Goal: Check status: Check status

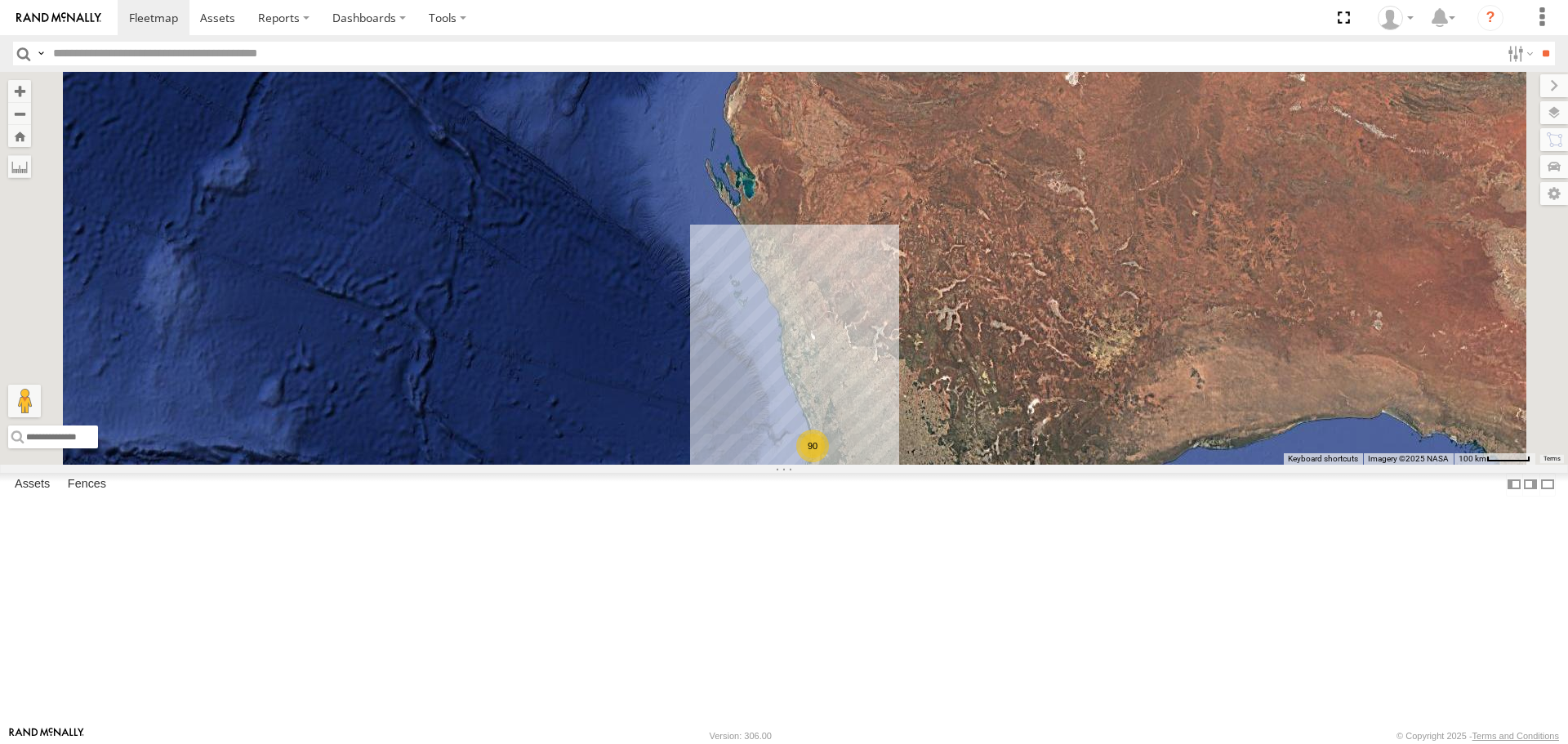
select select "**********"
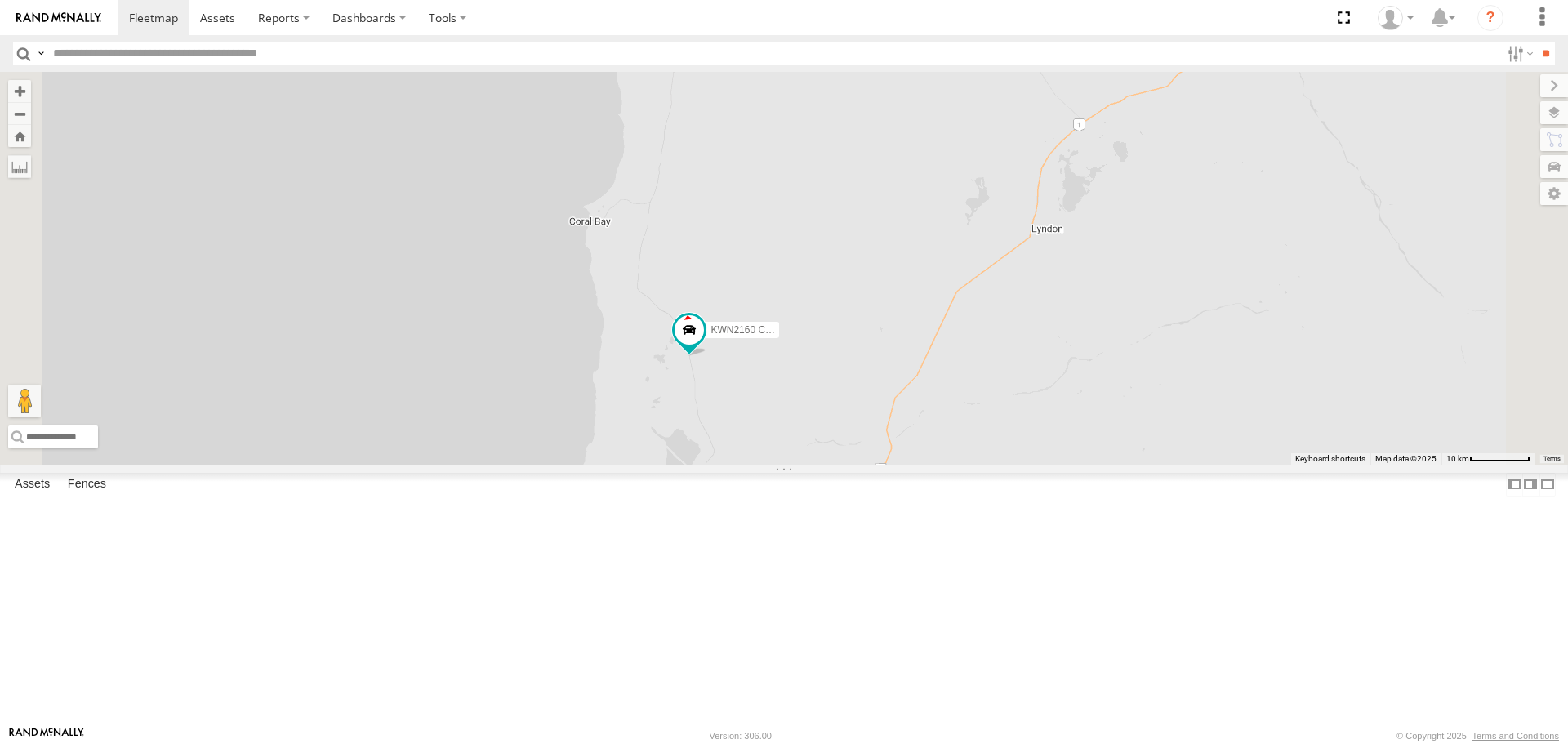
drag, startPoint x: 1016, startPoint y: 569, endPoint x: 984, endPoint y: 394, distance: 177.9
click at [984, 394] on div "KWN2160 Coor.Project" at bounding box center [784, 268] width 1568 height 392
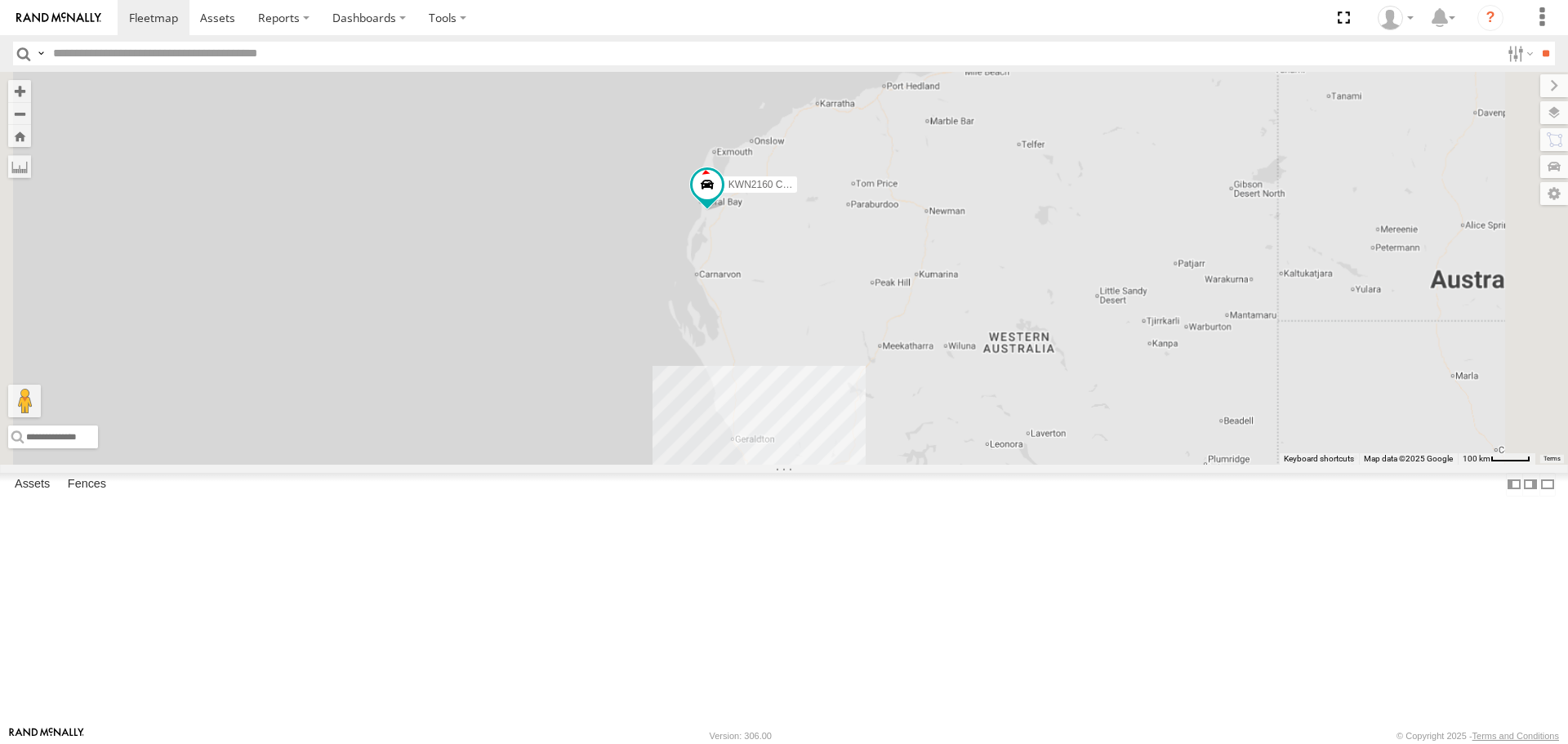
drag, startPoint x: 1087, startPoint y: 680, endPoint x: 938, endPoint y: 19, distance: 677.6
click at [938, 31] on body at bounding box center [784, 372] width 1568 height 744
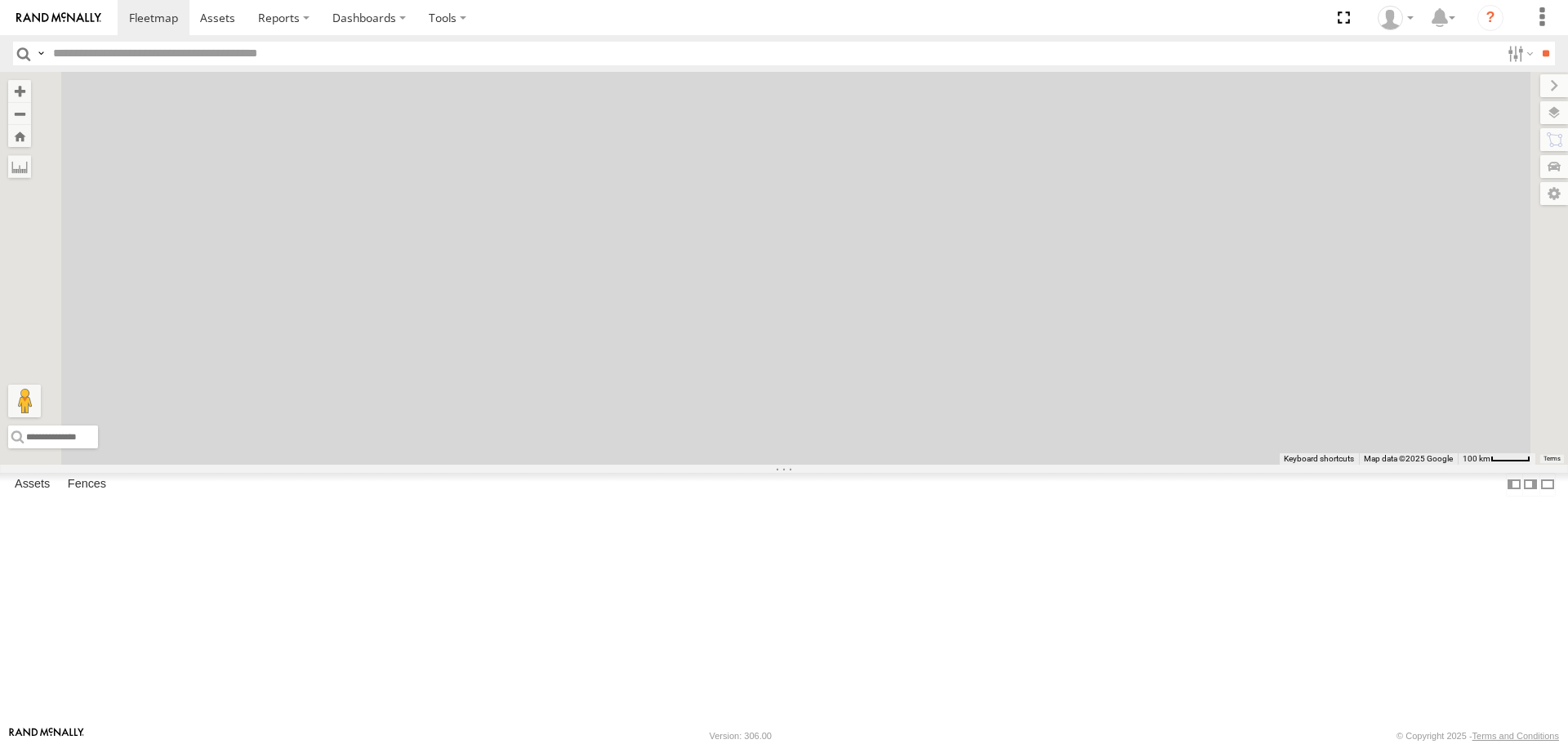
drag, startPoint x: 994, startPoint y: 321, endPoint x: 1046, endPoint y: 782, distance: 463.9
click at [1046, 743] on html at bounding box center [784, 372] width 1568 height 744
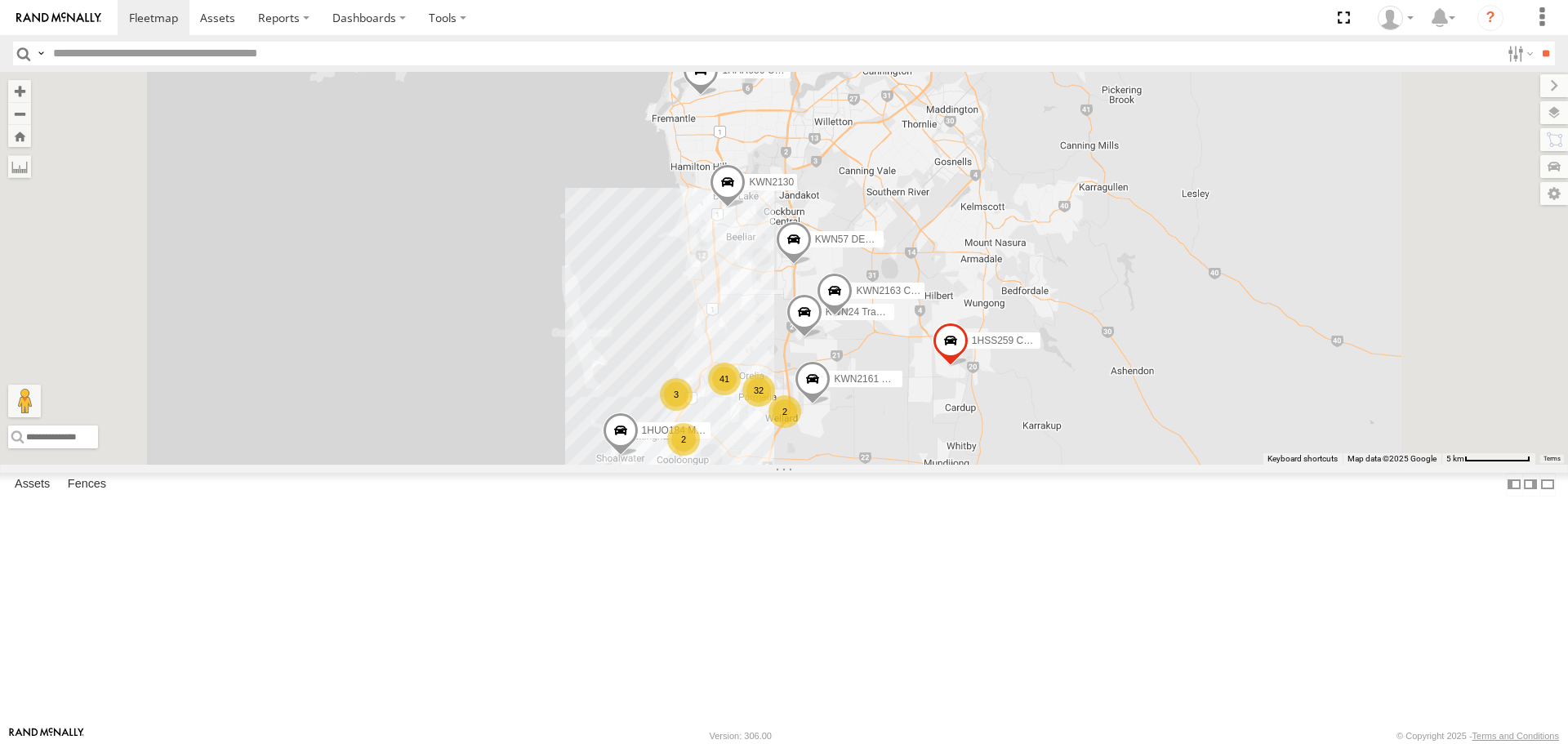
click at [718, 96] on span at bounding box center [700, 74] width 36 height 44
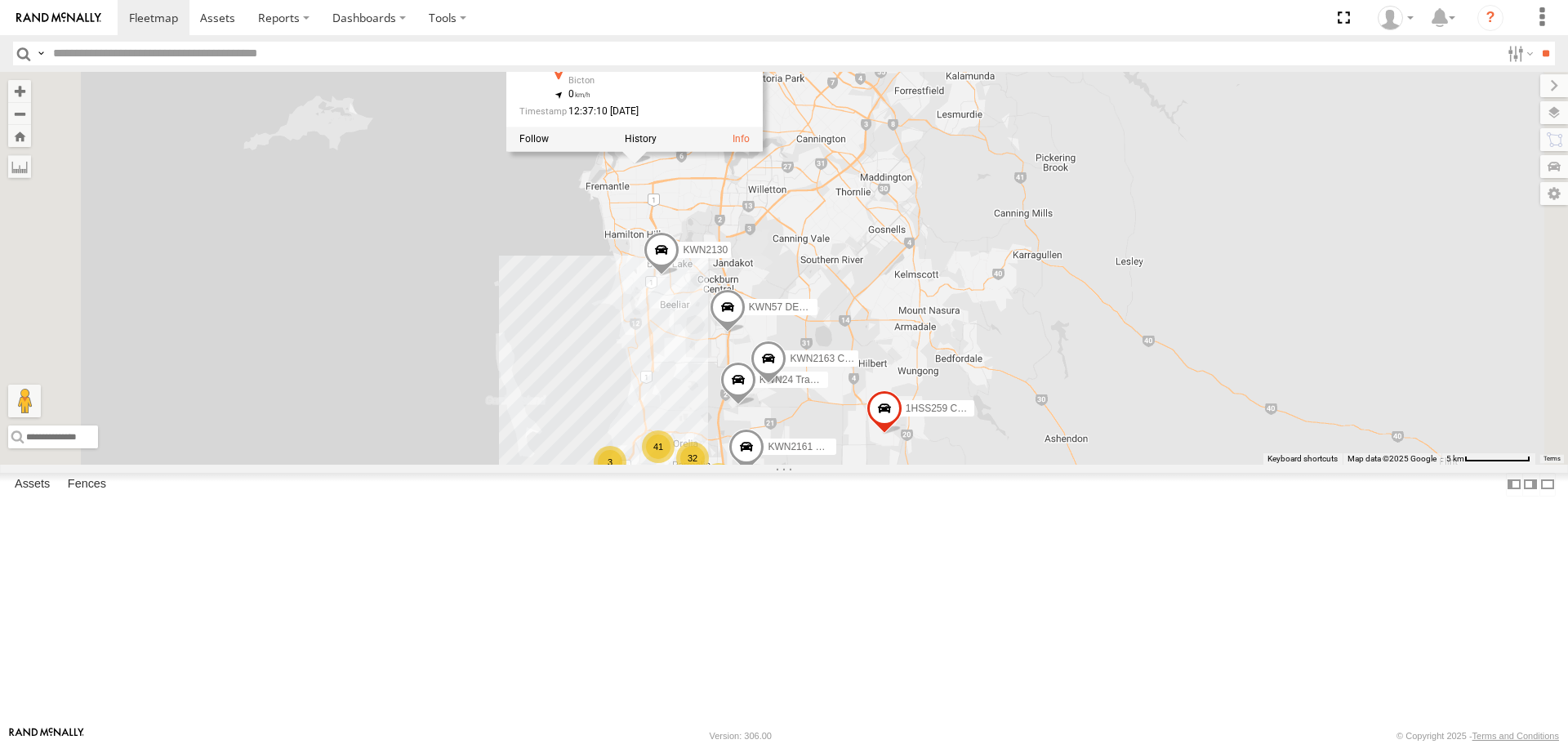
drag, startPoint x: 1092, startPoint y: 281, endPoint x: 1044, endPoint y: 300, distance: 51.6
click at [1044, 300] on div "KWN2160 Coor.Project 1HAR956 Coor. Stat. Planing KWN2130 1HSS259 Coor.Enviro Pl…" at bounding box center [784, 268] width 1568 height 392
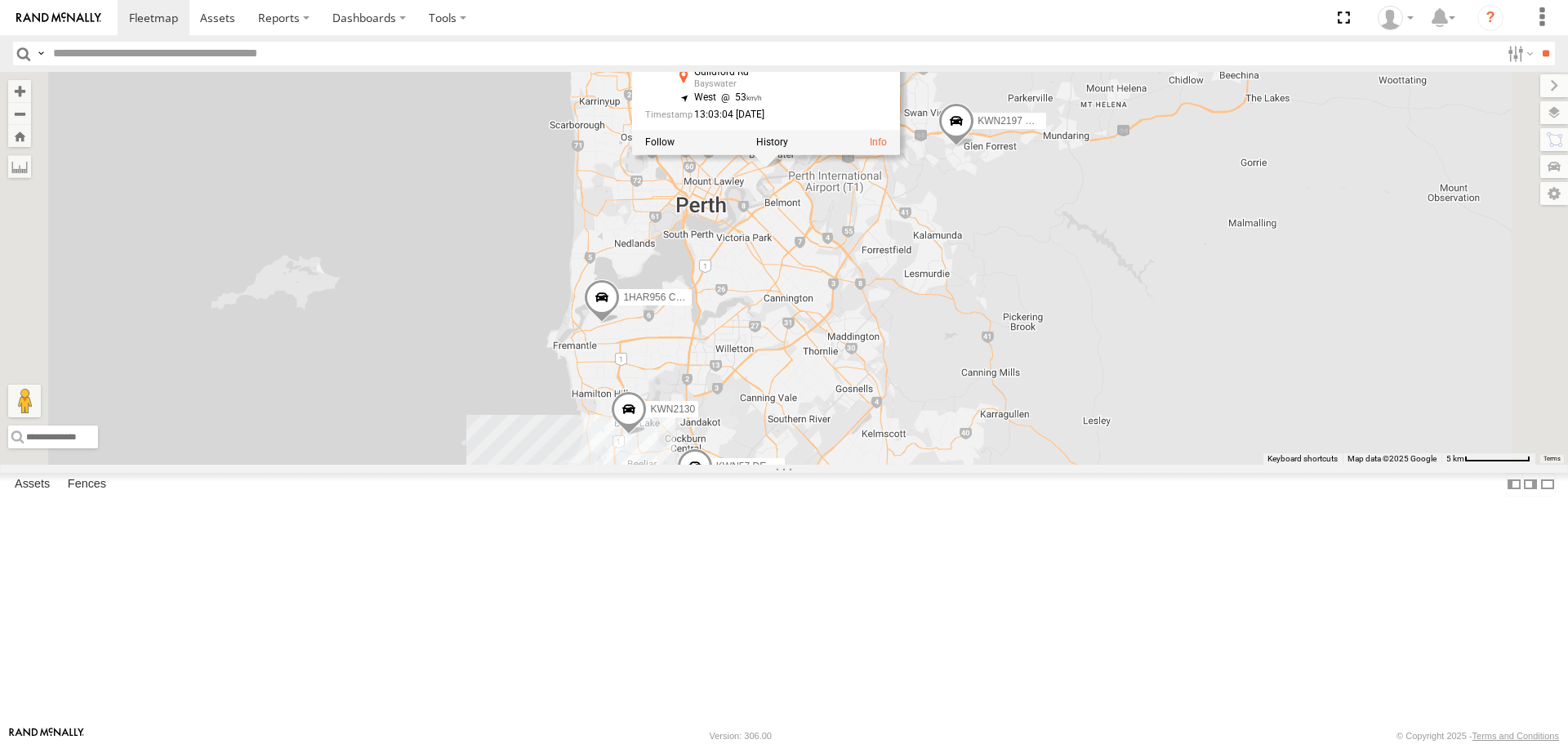
drag, startPoint x: 1039, startPoint y: 164, endPoint x: 1006, endPoint y: 325, distance: 164.3
click at [1006, 325] on div "KWN2160 Coor.Project 1HAR956 Coor. Stat. Planing KWN2130 1HSS259 Coor.Enviro Pl…" at bounding box center [784, 268] width 1568 height 392
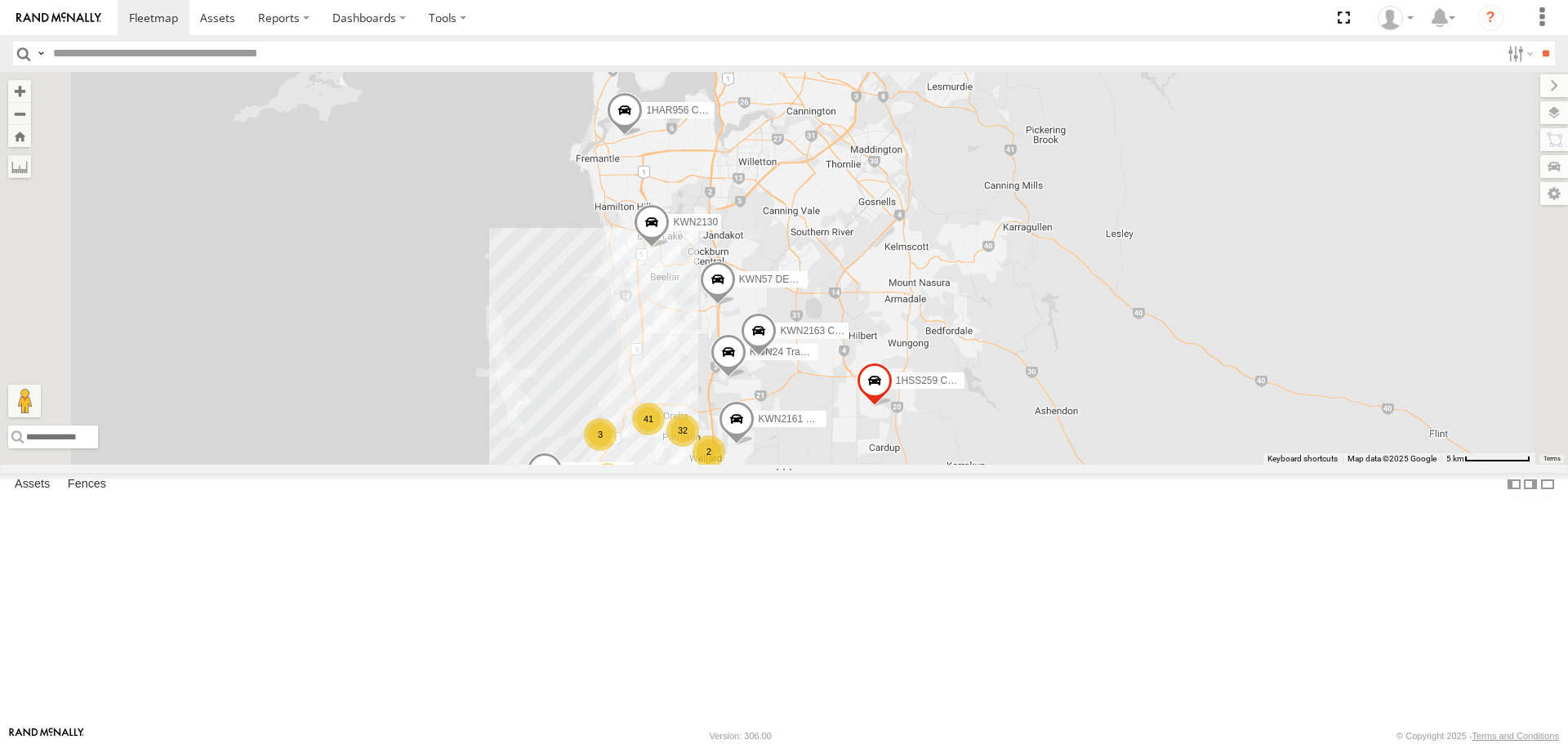
drag, startPoint x: 1080, startPoint y: 567, endPoint x: 1123, endPoint y: 312, distance: 258.6
click at [1123, 312] on div "KWN2160 Coor.Project 1HAR956 Coor. Stat. Planing KWN2130 1HSS259 Coor.Enviro Pl…" at bounding box center [784, 268] width 1568 height 392
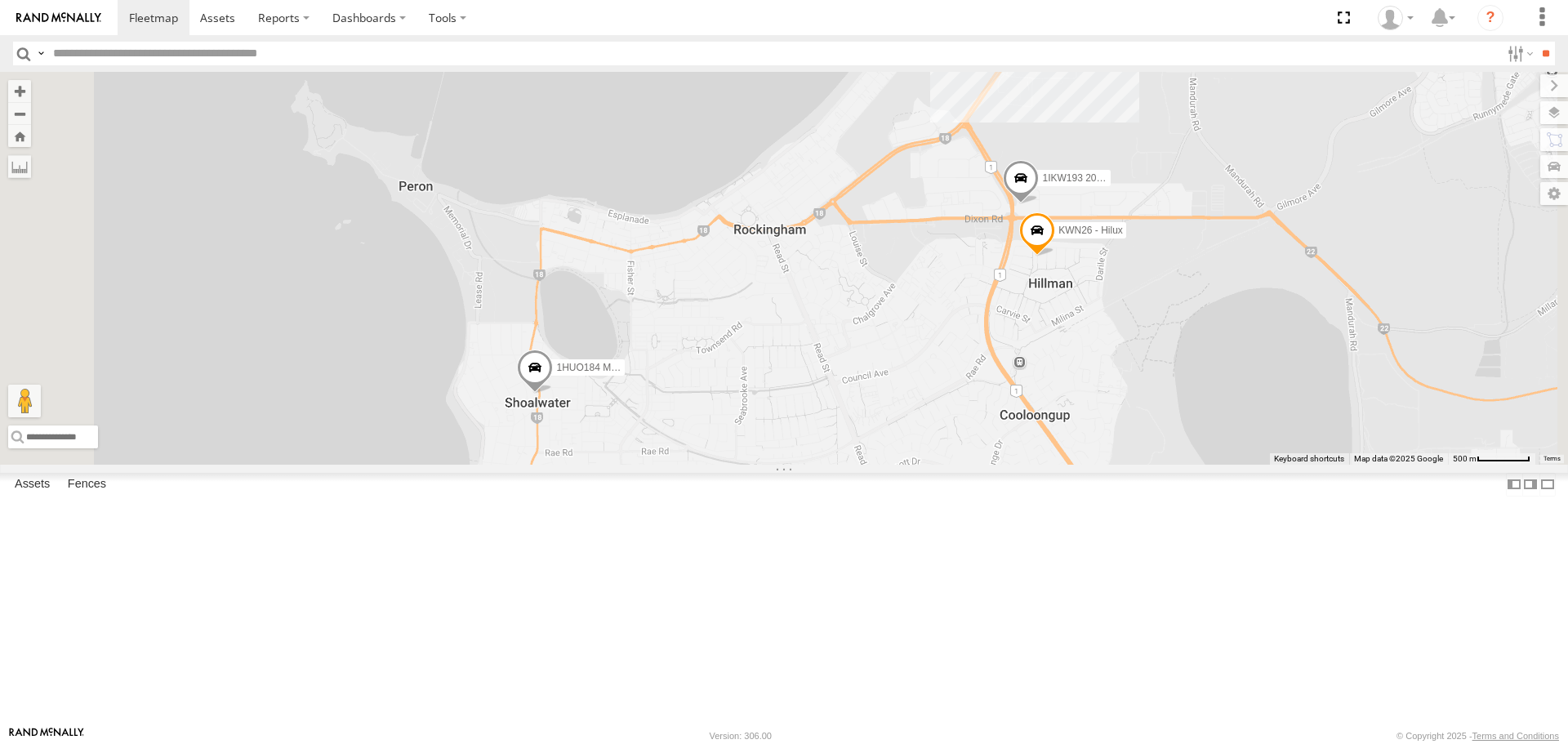
drag, startPoint x: 882, startPoint y: 490, endPoint x: 897, endPoint y: 418, distance: 73.5
click at [897, 418] on div "KWN2160 Coor.Project 1HAR956 Coor. Stat. Planing KWN2130 1HSS259 Coor.Enviro Pl…" at bounding box center [784, 268] width 1568 height 392
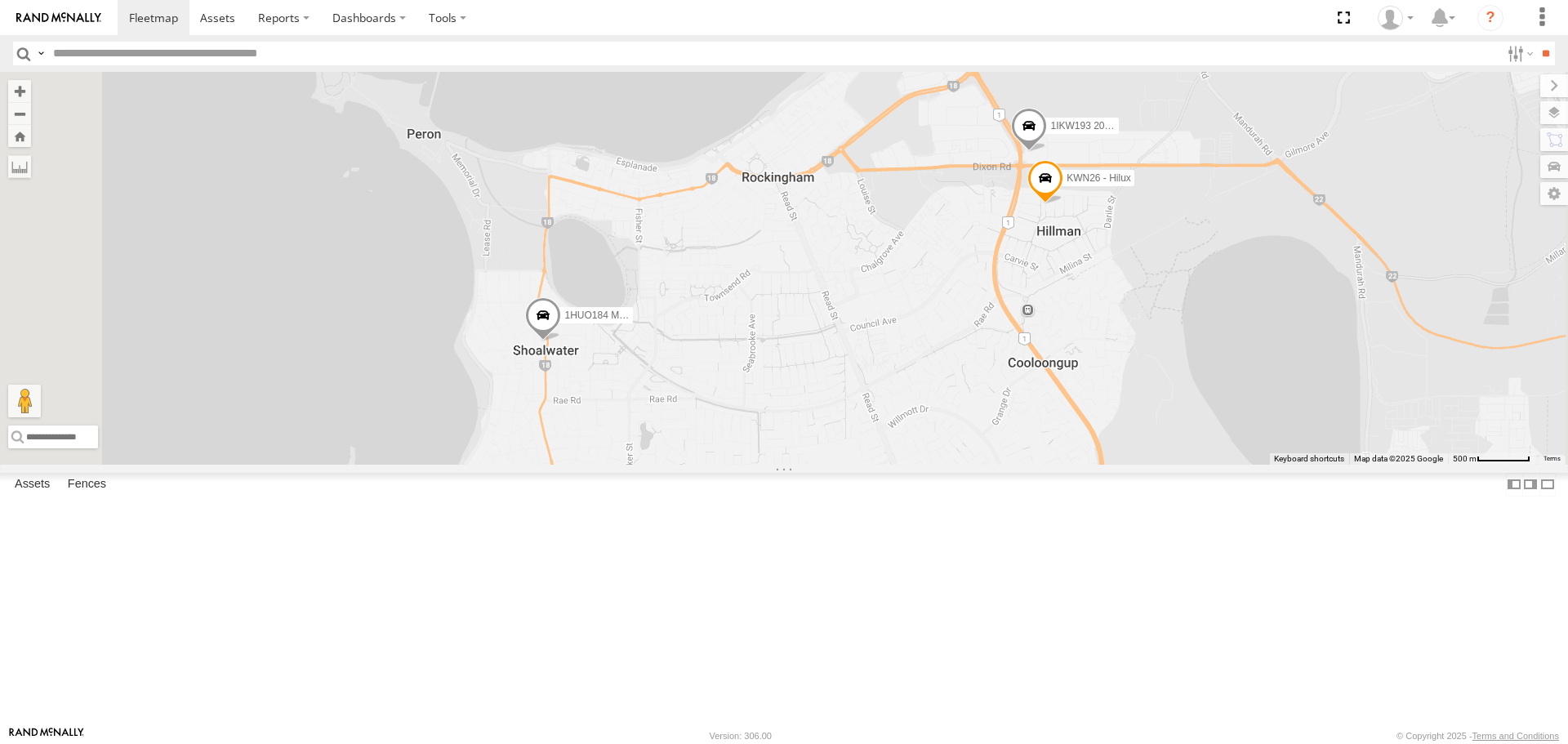
click at [561, 341] on span at bounding box center [542, 319] width 36 height 44
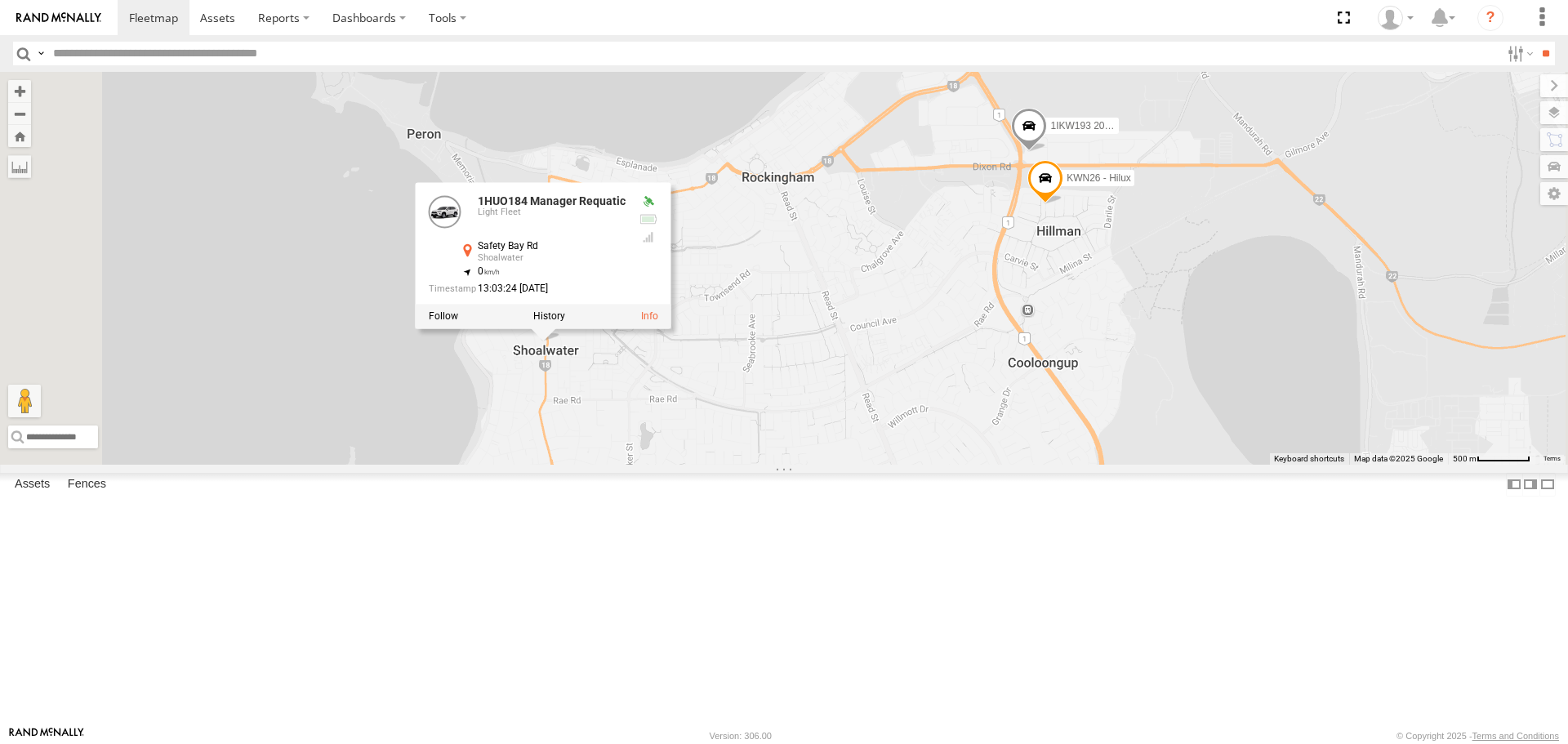
click at [812, 464] on div "KWN2160 Coor.Project 1HAR956 Coor. Stat. Planing KWN2130 1HSS259 Coor.Enviro Pl…" at bounding box center [784, 268] width 1568 height 392
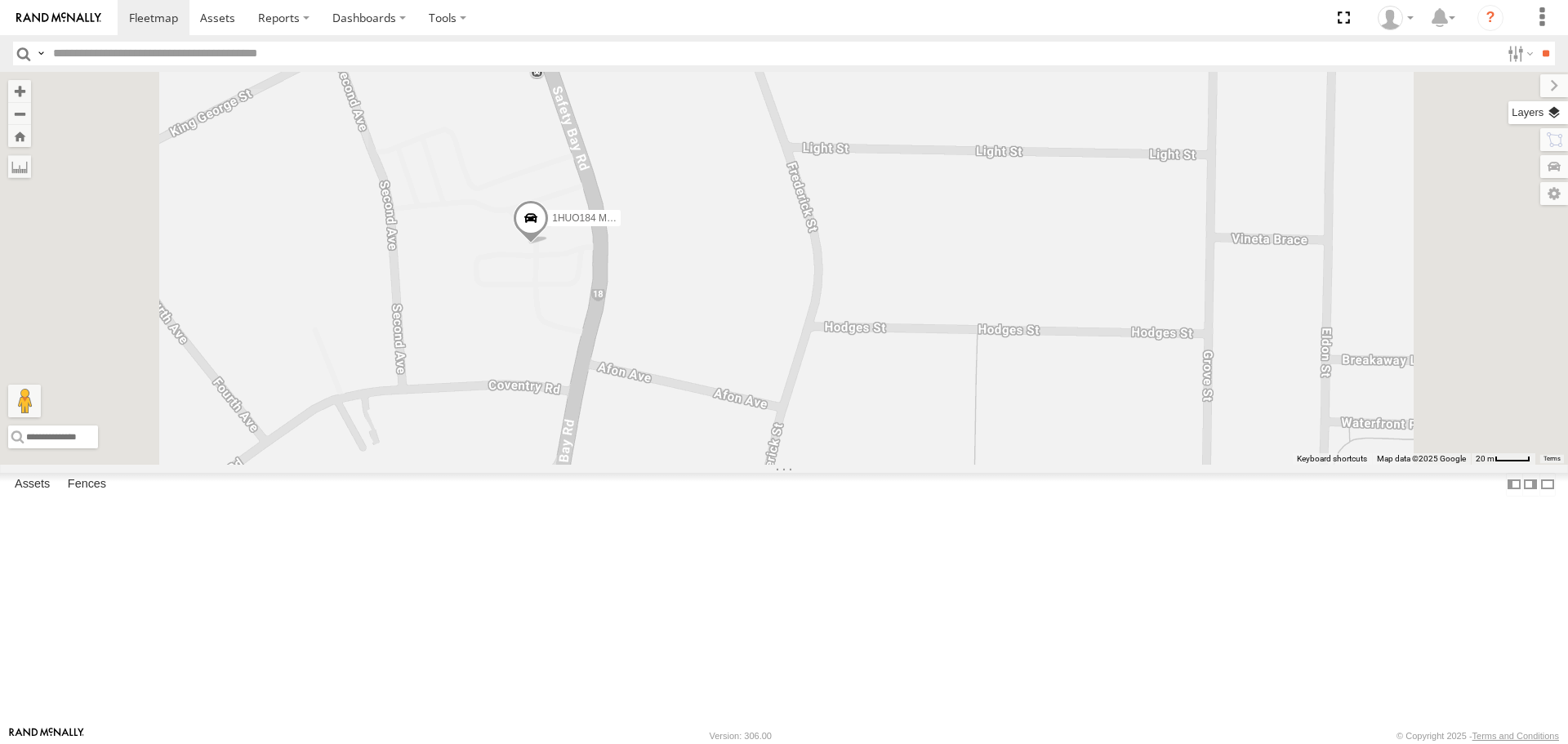
click at [1556, 119] on label at bounding box center [1537, 112] width 59 height 23
click at [0, 0] on div "Basemaps Roadmap Terrain Satellite Night" at bounding box center [0, 0] width 0 height 0
click at [0, 0] on label at bounding box center [0, 0] width 0 height 0
click at [0, 0] on span "Satellite" at bounding box center [0, 0] width 0 height 0
